Goal: Entertainment & Leisure: Consume media (video, audio)

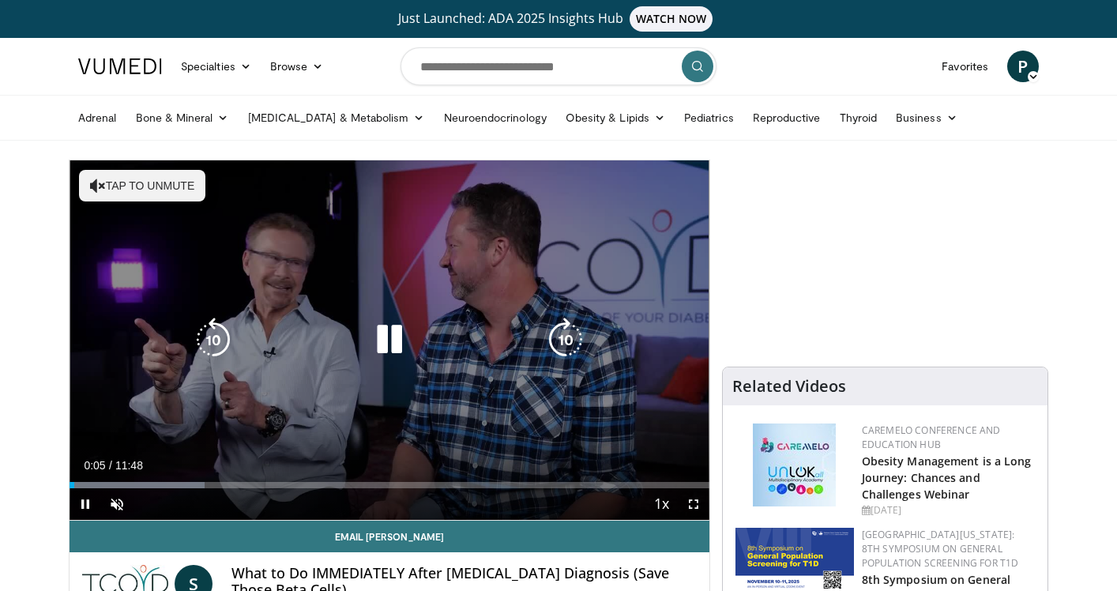
click at [191, 187] on button "Tap to unmute" at bounding box center [142, 186] width 126 height 32
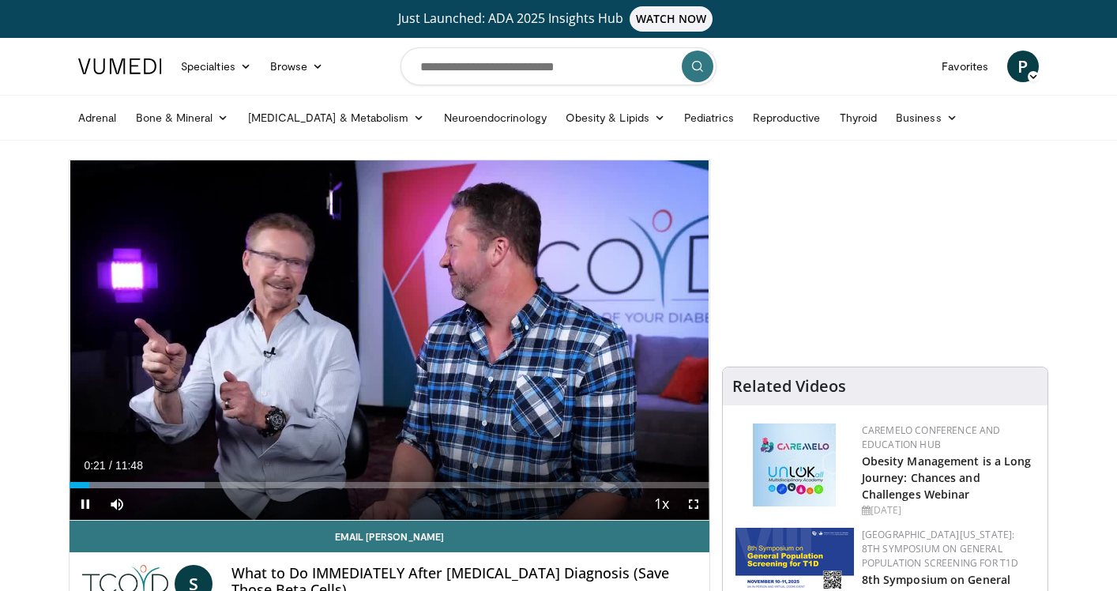
click at [691, 506] on span "Video Player" at bounding box center [694, 504] width 32 height 32
